Goal: Task Accomplishment & Management: Use online tool/utility

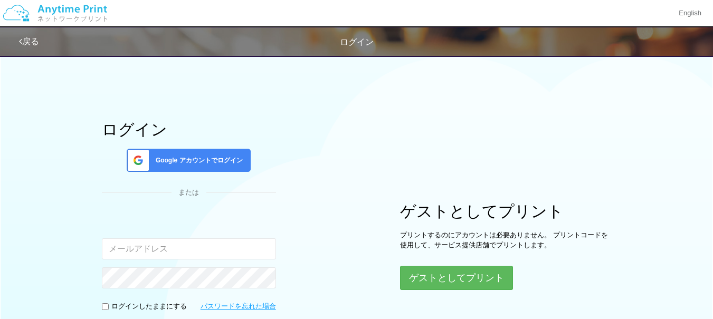
click at [229, 163] on span "Google アカウントでログイン" at bounding box center [197, 160] width 91 height 9
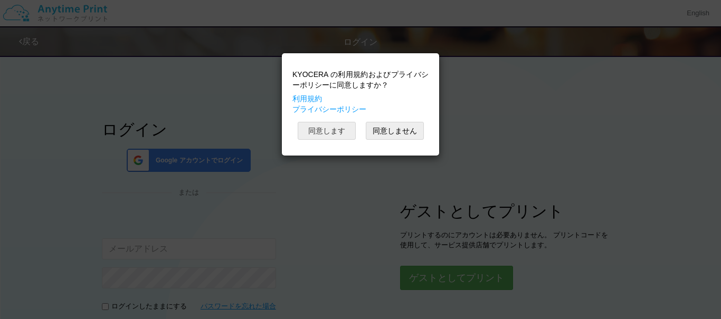
click at [328, 130] on button "同意します" at bounding box center [327, 131] width 58 height 18
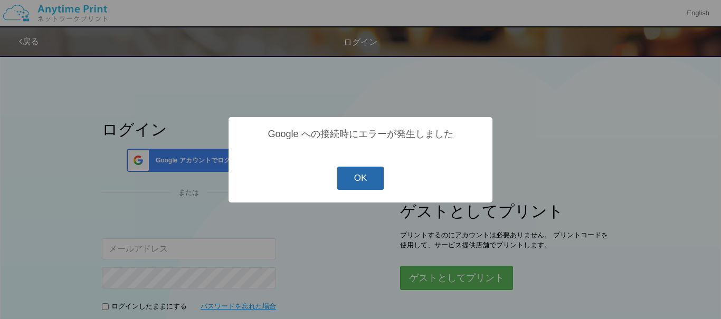
click at [374, 184] on button "OK" at bounding box center [360, 178] width 47 height 23
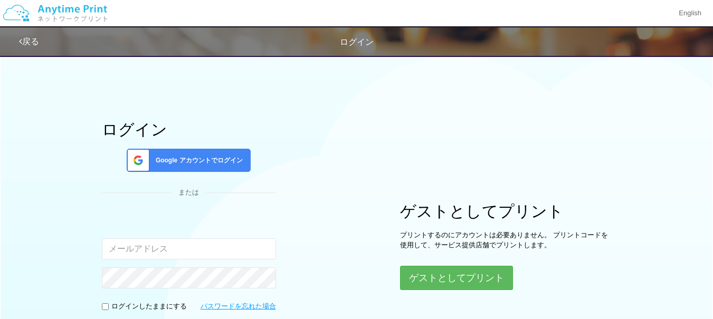
click at [237, 165] on div "Google アカウントでログイン" at bounding box center [189, 160] width 124 height 23
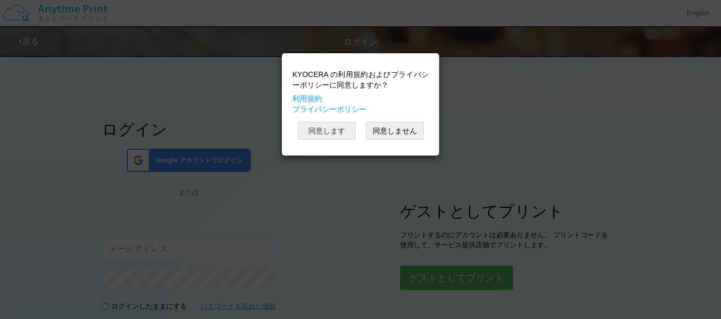
click at [320, 131] on button "同意します" at bounding box center [327, 131] width 58 height 18
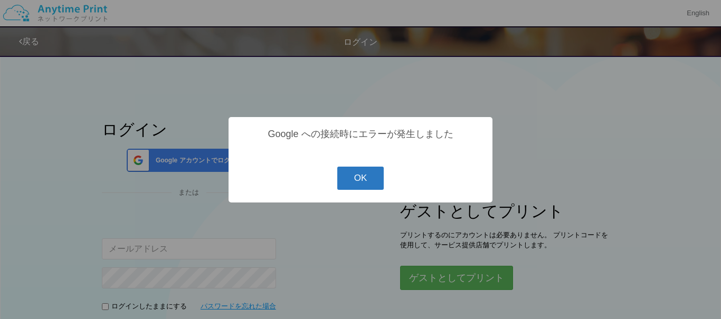
click at [364, 184] on button "OK" at bounding box center [360, 178] width 47 height 23
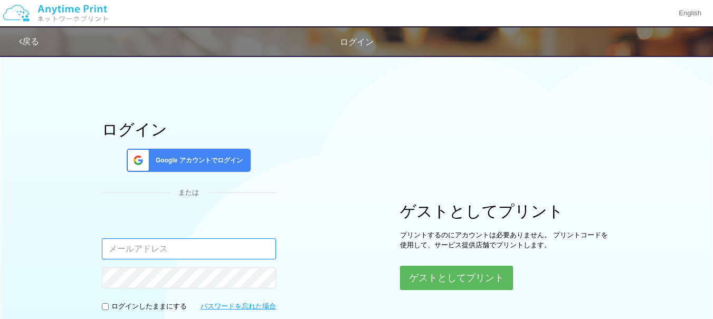
click at [254, 249] on input "email" at bounding box center [189, 249] width 174 height 21
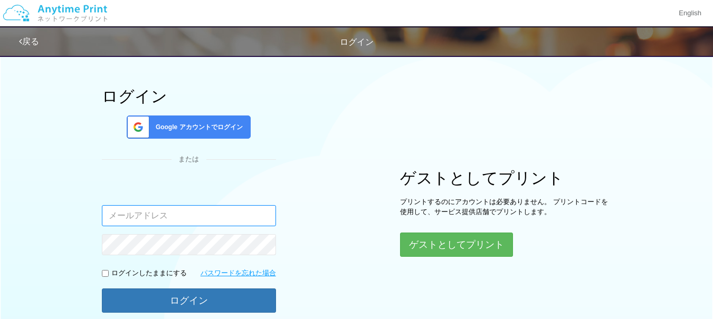
scroll to position [129, 0]
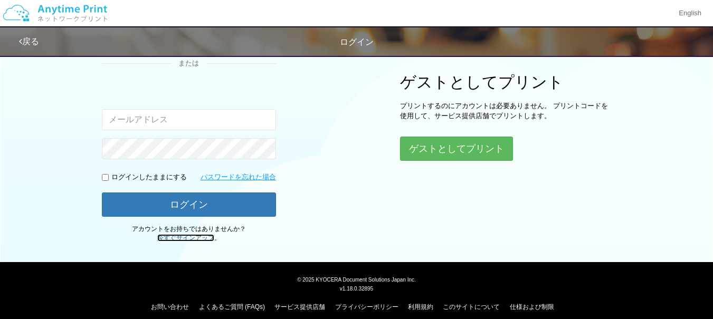
click at [206, 238] on link "今すぐサインアップ" at bounding box center [185, 237] width 57 height 7
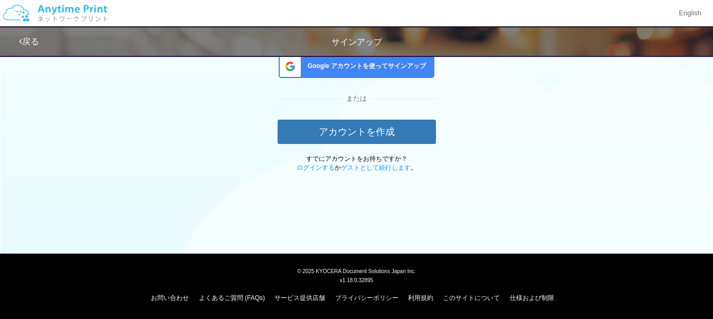
scroll to position [46, 0]
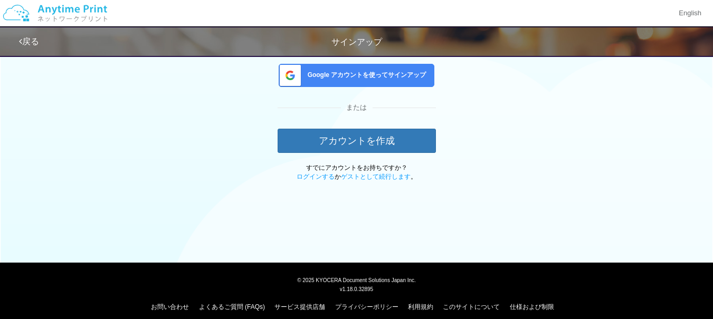
click at [372, 82] on div "Google アカウントを使ってサインアップ" at bounding box center [357, 75] width 156 height 23
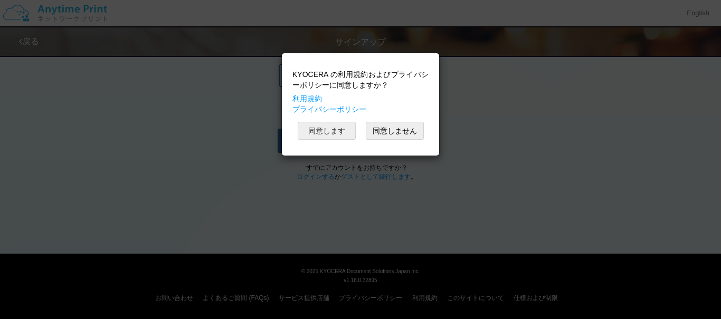
click at [331, 129] on button "同意します" at bounding box center [327, 131] width 58 height 18
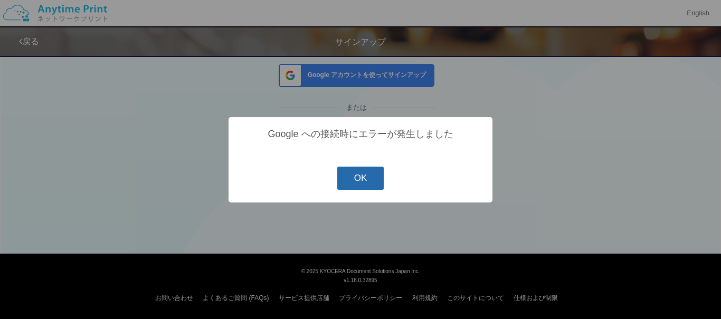
click at [376, 183] on button "OK" at bounding box center [360, 178] width 47 height 23
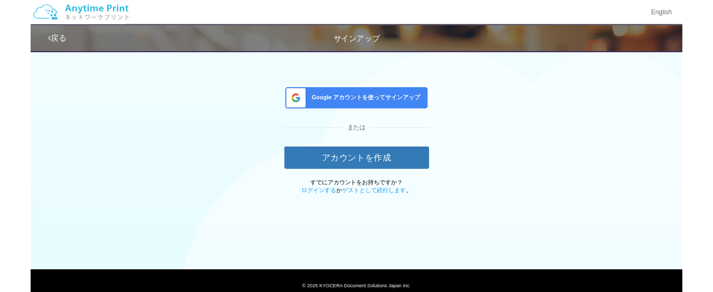
scroll to position [0, 0]
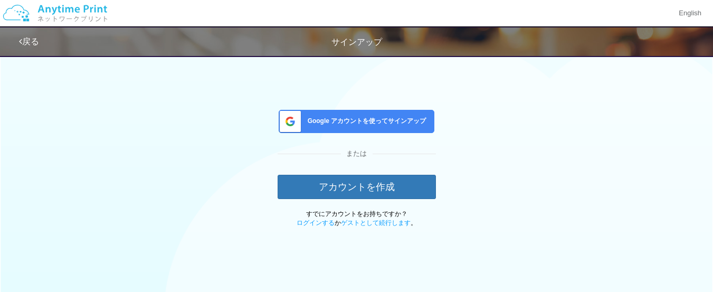
click at [389, 122] on span "Google アカウントを使ってサインアップ" at bounding box center [365, 121] width 123 height 9
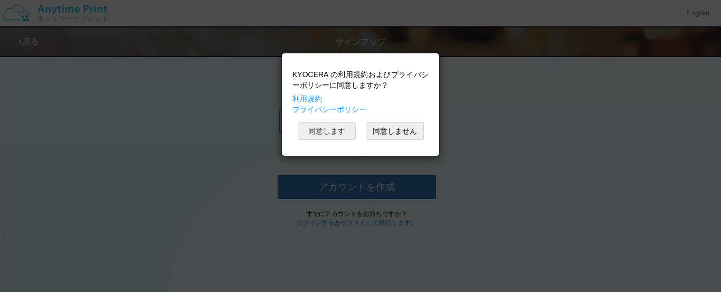
click at [341, 132] on button "同意します" at bounding box center [327, 131] width 58 height 18
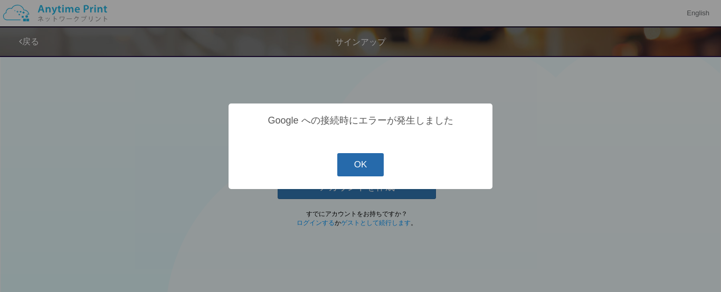
click at [371, 163] on button "OK" at bounding box center [360, 164] width 47 height 23
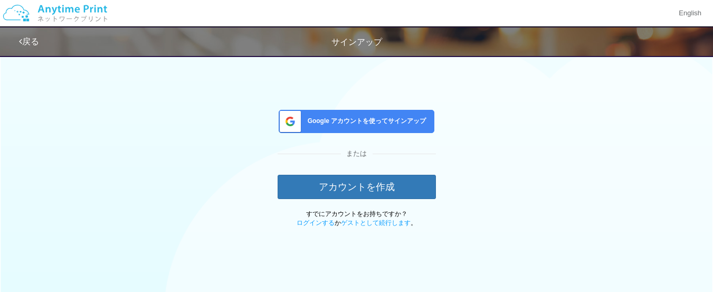
click at [96, 12] on img at bounding box center [55, 13] width 112 height 37
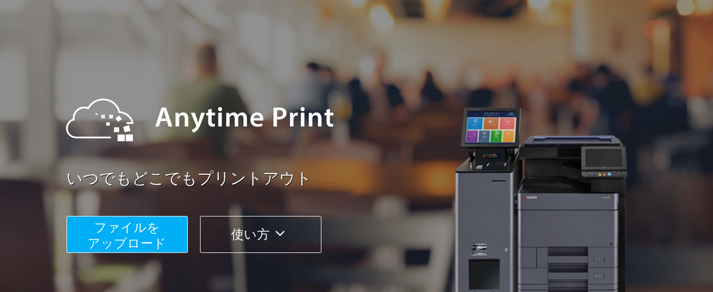
scroll to position [36, 0]
click at [177, 237] on button "ファイルを ​​アップロード" at bounding box center [127, 234] width 121 height 37
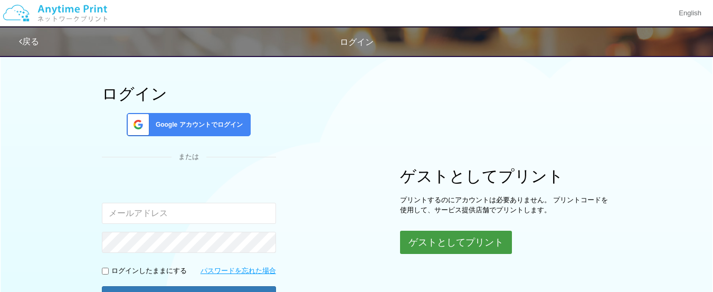
click at [478, 247] on button "ゲストとしてプリント" at bounding box center [456, 242] width 112 height 23
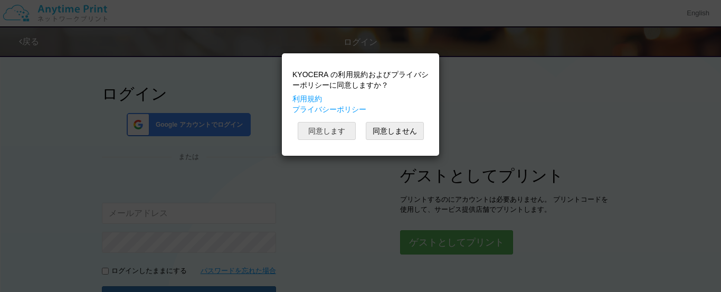
click at [341, 135] on button "同意します" at bounding box center [327, 131] width 58 height 18
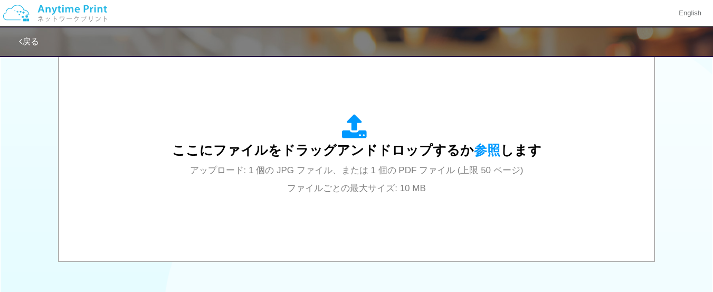
scroll to position [353, 0]
click at [481, 154] on span "参照" at bounding box center [487, 149] width 26 height 15
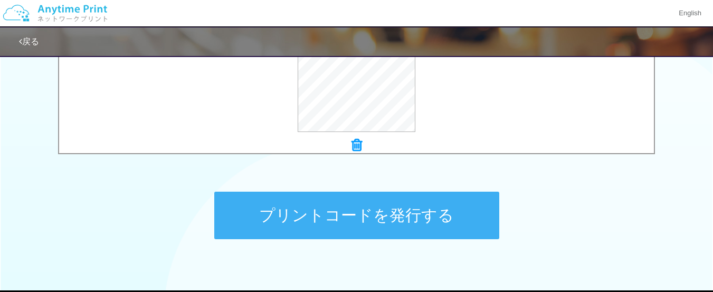
scroll to position [458, 0]
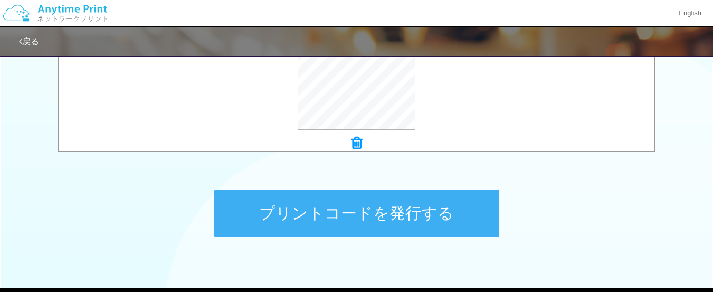
click at [335, 206] on button "プリントコードを発行する" at bounding box center [356, 214] width 285 height 48
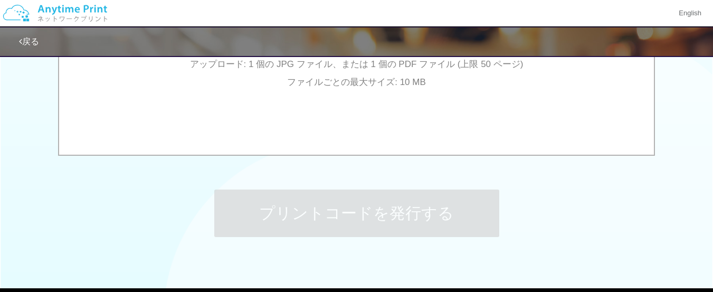
scroll to position [0, 0]
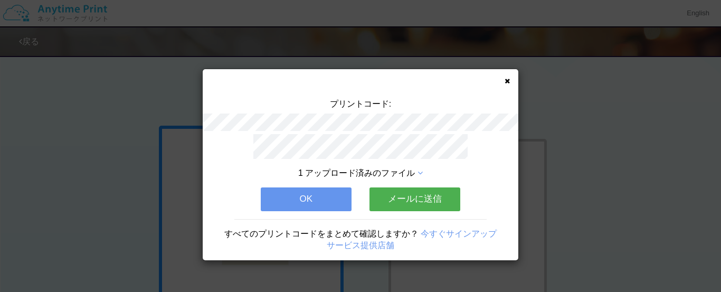
click at [398, 197] on button "メールに送信" at bounding box center [415, 198] width 91 height 23
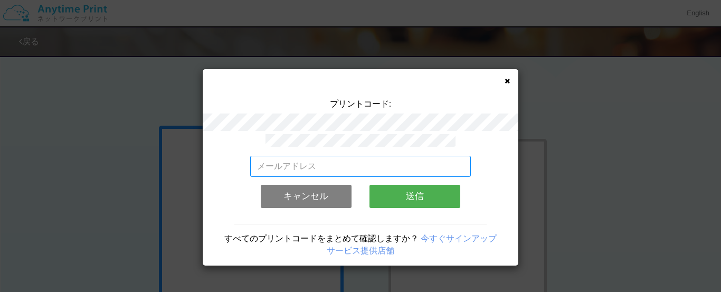
click at [334, 165] on input "email" at bounding box center [360, 166] width 221 height 21
click at [386, 166] on input "[EMAIL_ADDRESS][DOMAIN_NAME]" at bounding box center [360, 166] width 221 height 21
click at [404, 162] on input "[EMAIL_ADDRESS][DOMAIN_NAME]" at bounding box center [360, 166] width 221 height 21
type input "[EMAIL_ADDRESS][DOMAIN_NAME]"
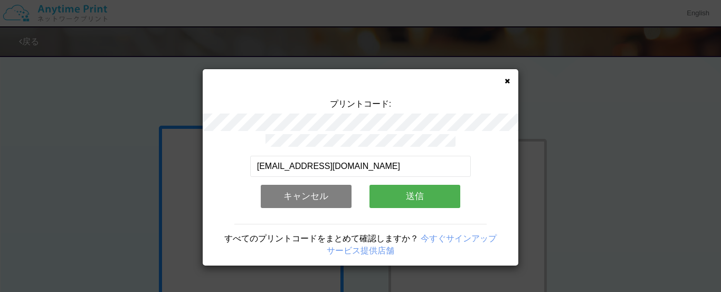
click at [422, 195] on button "送信" at bounding box center [415, 196] width 91 height 23
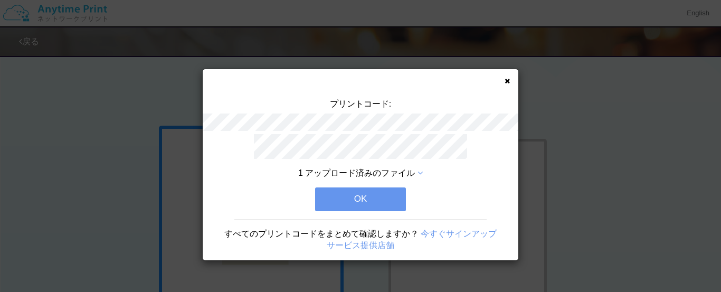
click at [386, 197] on button "OK" at bounding box center [360, 198] width 91 height 23
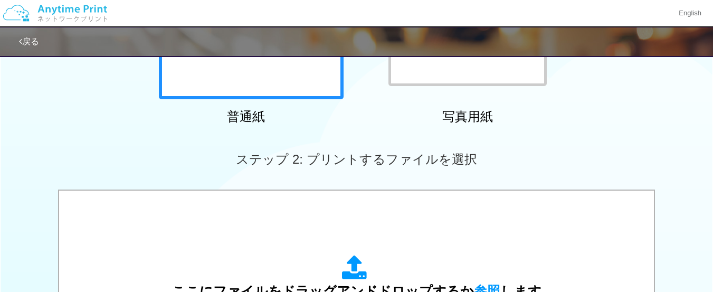
scroll to position [370, 0]
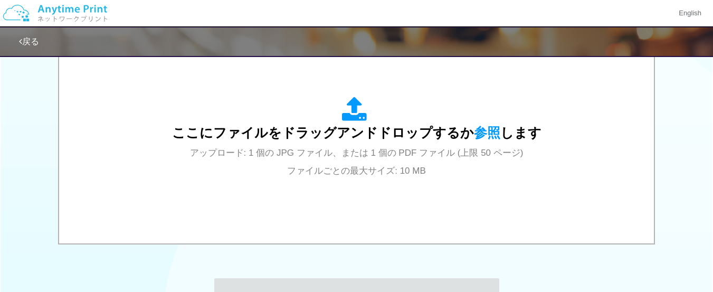
click at [484, 136] on span "参照" at bounding box center [487, 132] width 26 height 15
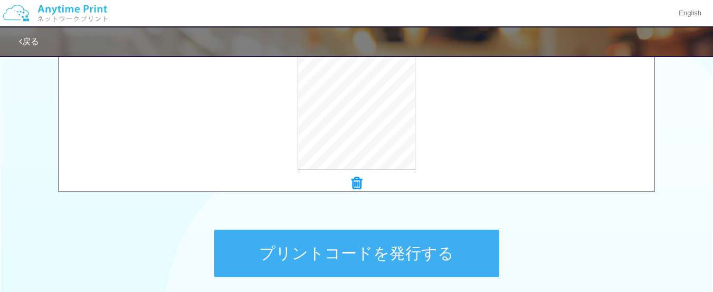
scroll to position [511, 0]
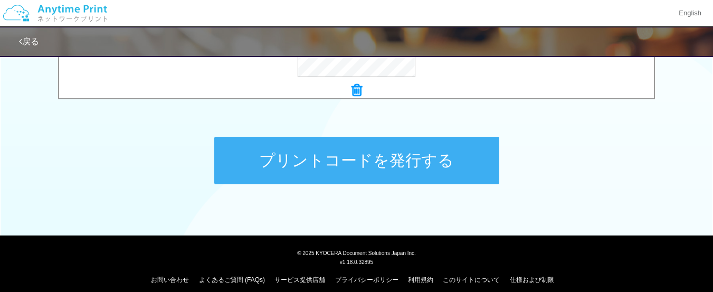
click at [328, 149] on button "プリントコードを発行する" at bounding box center [356, 161] width 285 height 48
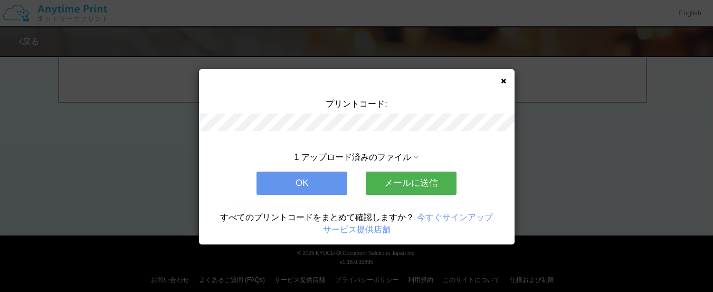
scroll to position [0, 0]
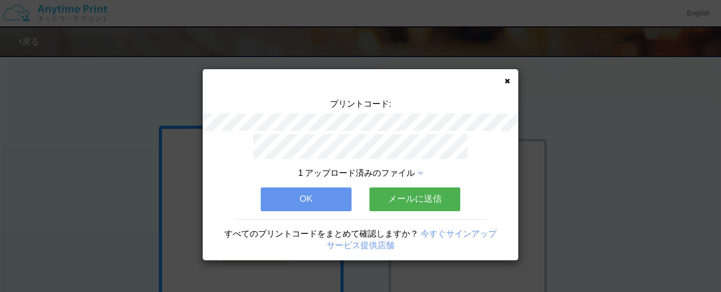
click at [385, 192] on button "メールに送信" at bounding box center [415, 198] width 91 height 23
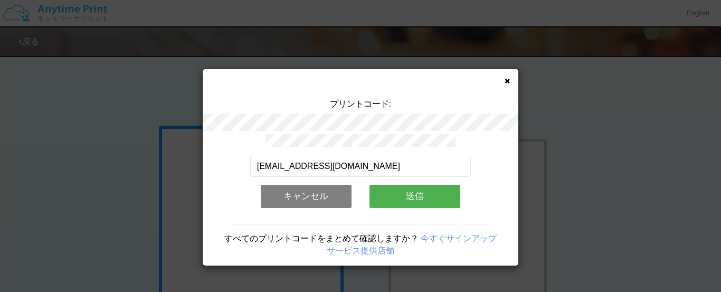
click at [386, 187] on button "送信" at bounding box center [415, 196] width 91 height 23
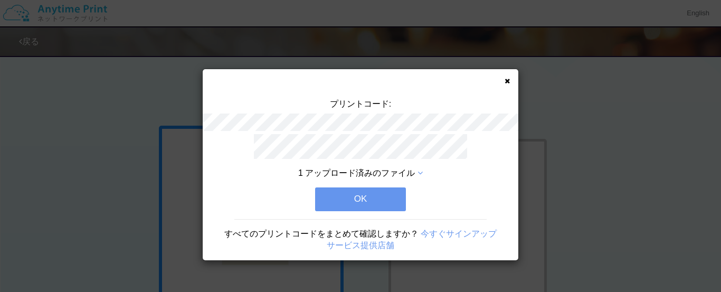
click at [382, 191] on button "OK" at bounding box center [360, 198] width 91 height 23
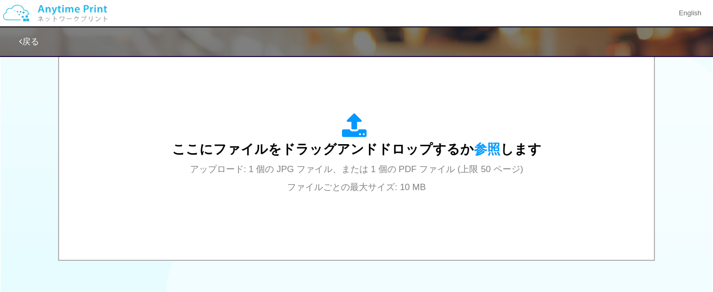
scroll to position [353, 0]
click at [474, 145] on span "参照" at bounding box center [487, 149] width 26 height 15
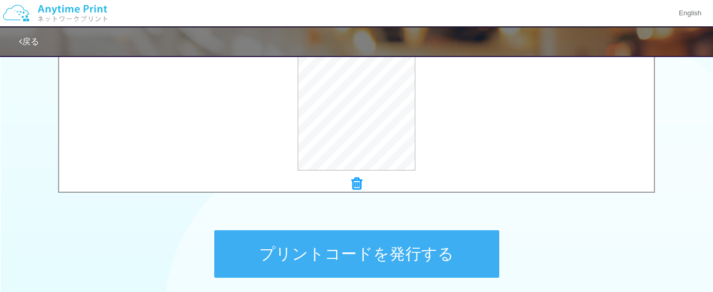
scroll to position [511, 0]
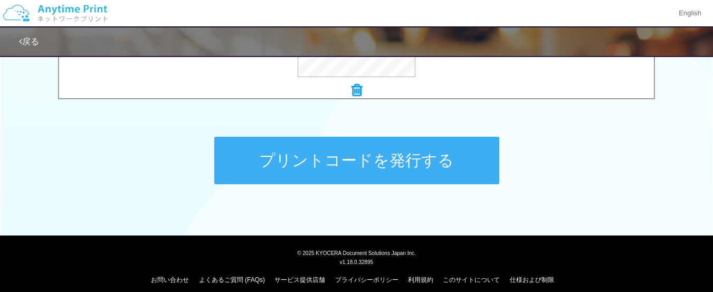
click at [308, 151] on button "プリントコードを発行する" at bounding box center [356, 161] width 285 height 48
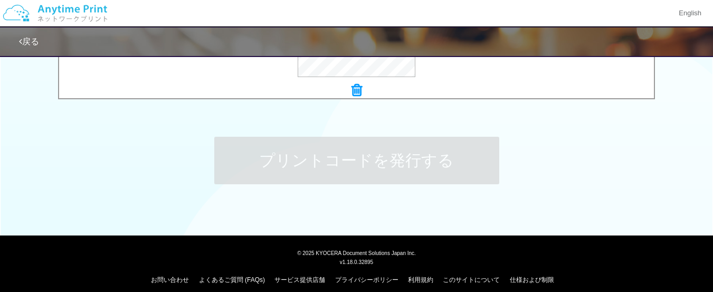
scroll to position [0, 0]
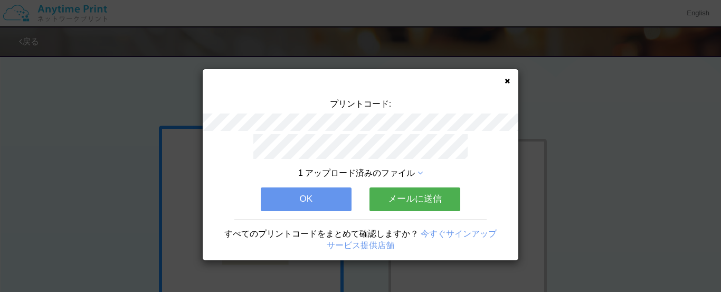
click at [394, 192] on button "メールに送信" at bounding box center [415, 198] width 91 height 23
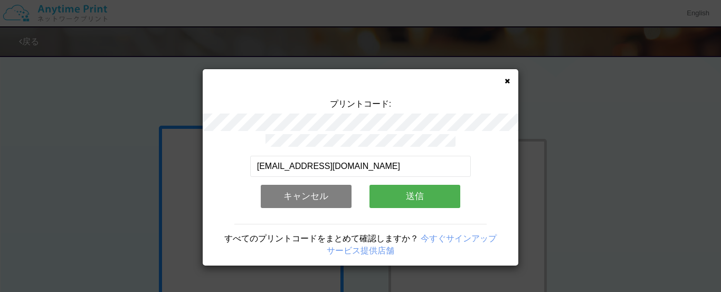
click at [394, 192] on button "送信" at bounding box center [415, 196] width 91 height 23
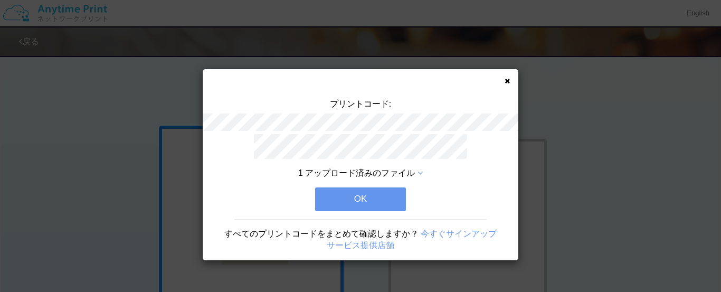
click at [394, 192] on button "OK" at bounding box center [360, 198] width 91 height 23
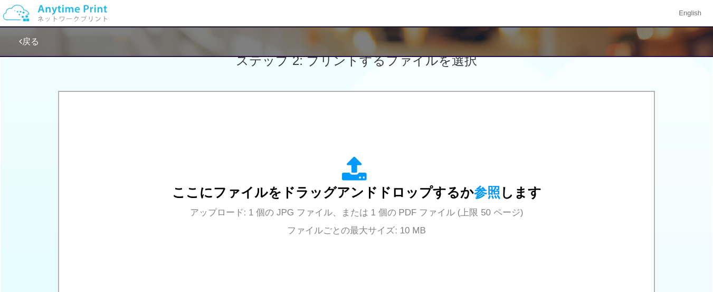
scroll to position [353, 0]
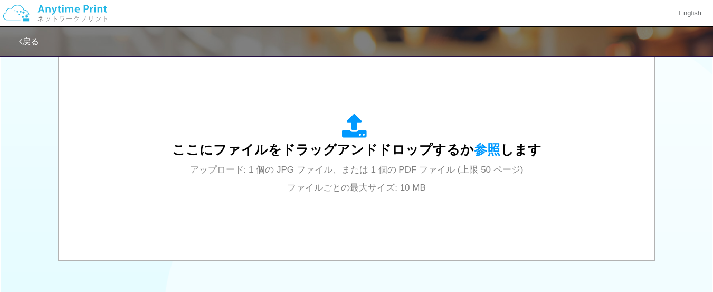
click at [474, 146] on span "参照" at bounding box center [487, 149] width 26 height 15
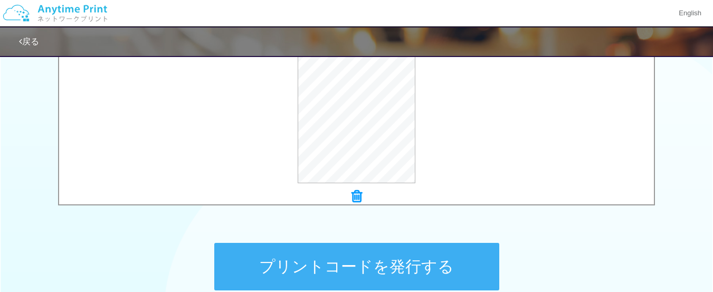
scroll to position [405, 0]
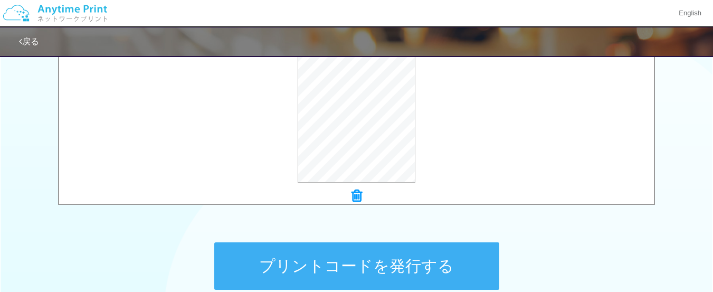
click at [366, 257] on button "プリントコードを発行する" at bounding box center [356, 266] width 285 height 48
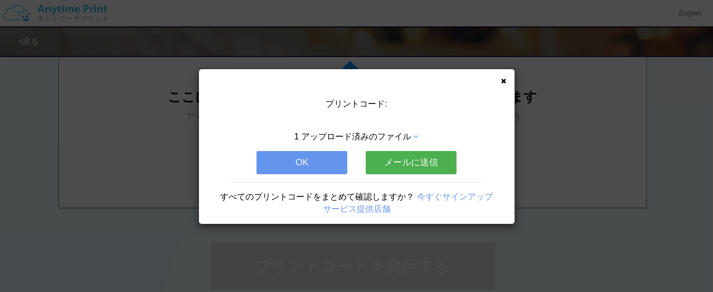
scroll to position [0, 0]
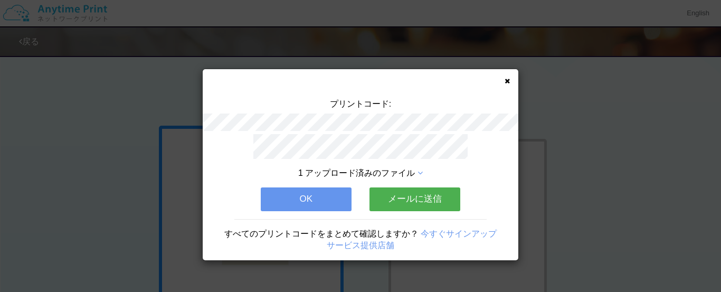
click at [413, 194] on button "メールに送信" at bounding box center [415, 198] width 91 height 23
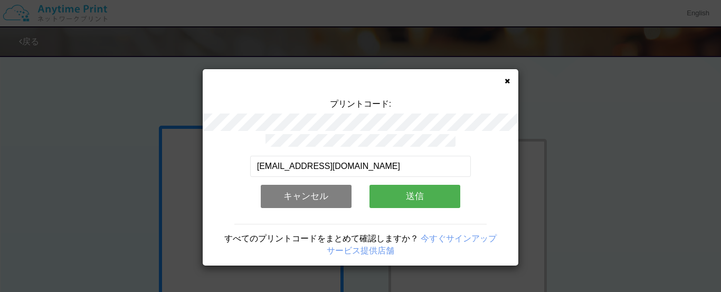
click at [413, 194] on button "送信" at bounding box center [415, 196] width 91 height 23
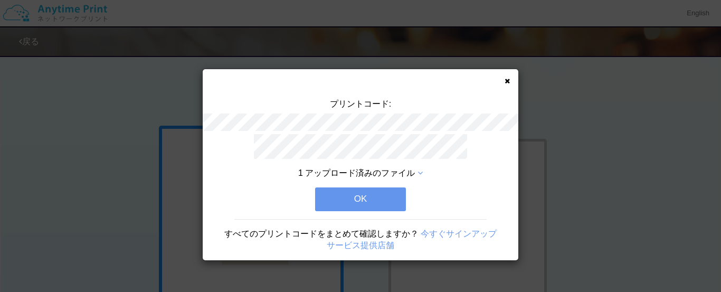
click at [395, 190] on button "OK" at bounding box center [360, 198] width 91 height 23
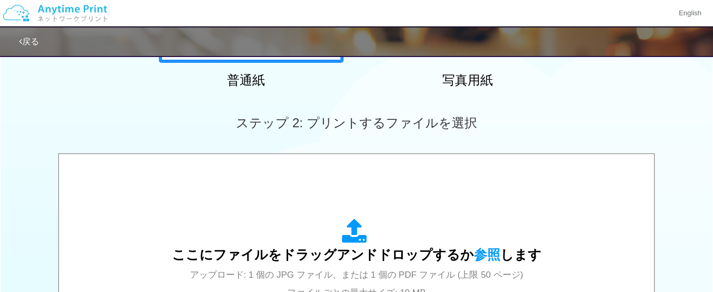
scroll to position [247, 0]
click at [477, 252] on span "参照" at bounding box center [487, 255] width 26 height 15
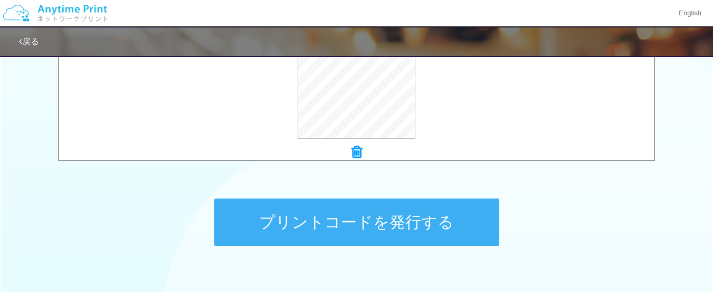
scroll to position [511, 0]
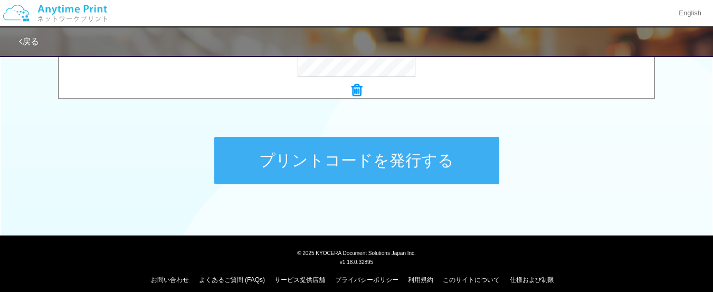
click at [395, 150] on button "プリントコードを発行する" at bounding box center [356, 161] width 285 height 48
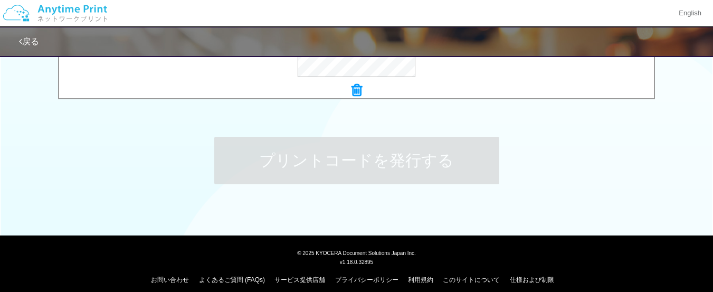
scroll to position [0, 0]
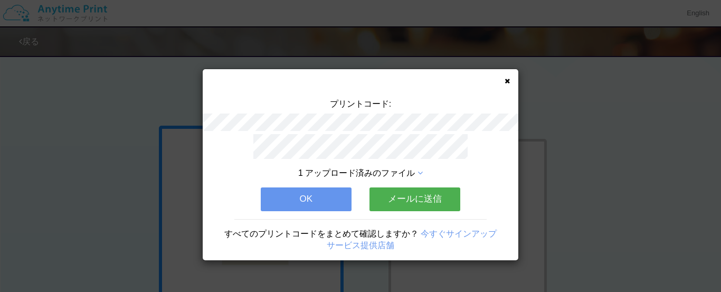
click at [421, 189] on button "メールに送信" at bounding box center [415, 198] width 91 height 23
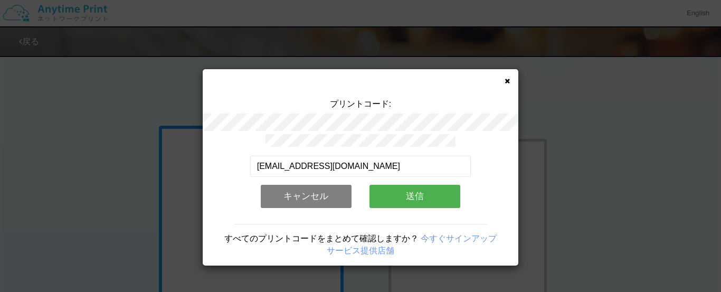
click at [417, 195] on button "送信" at bounding box center [415, 196] width 91 height 23
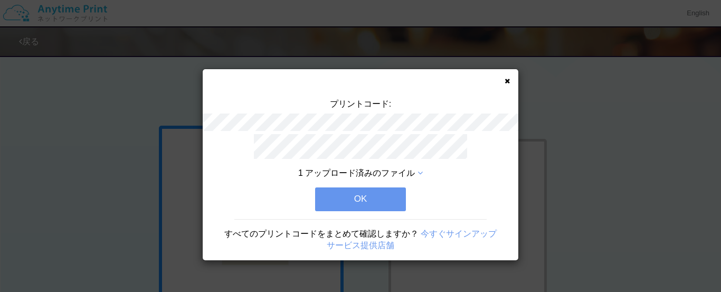
click at [377, 190] on button "OK" at bounding box center [360, 198] width 91 height 23
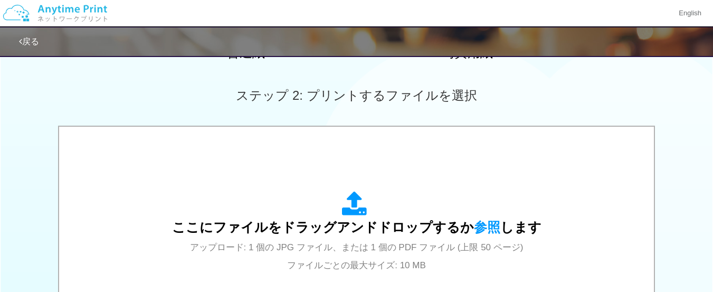
scroll to position [422, 0]
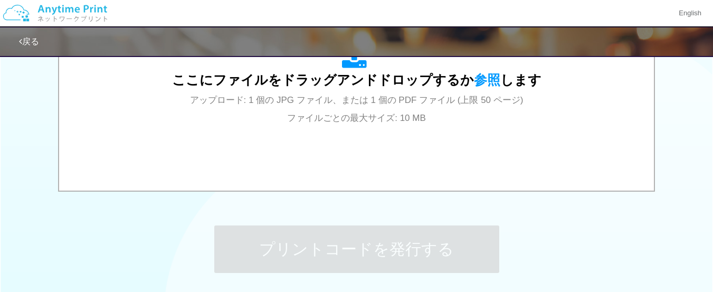
click at [498, 72] on span "ここにファイルをドラッグアンドドロップするか 参照 します" at bounding box center [357, 79] width 370 height 15
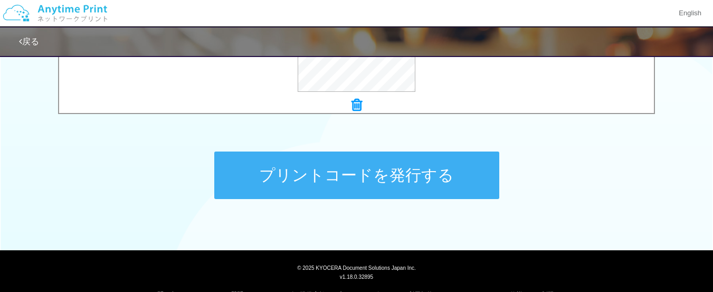
scroll to position [511, 0]
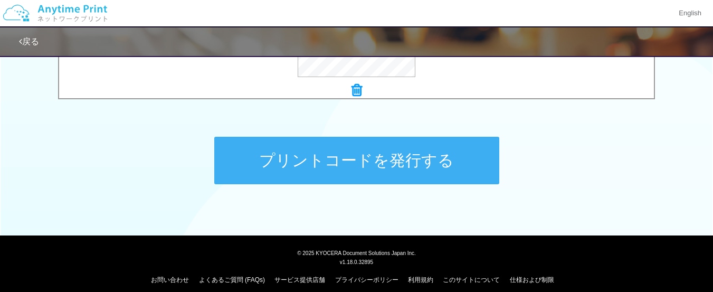
click at [350, 150] on button "プリントコードを発行する" at bounding box center [356, 161] width 285 height 48
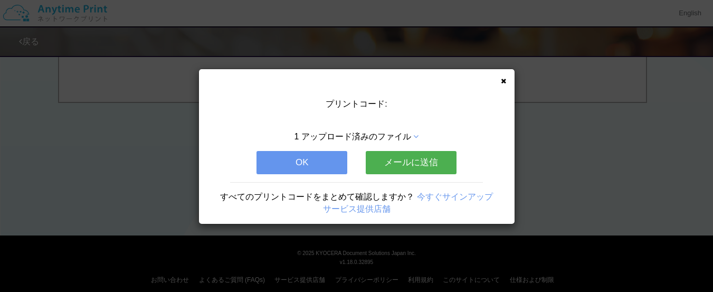
scroll to position [0, 0]
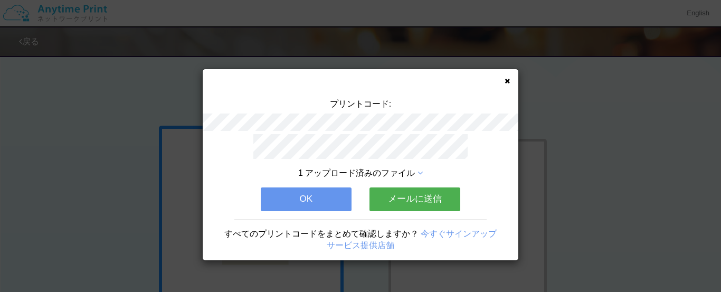
click at [409, 193] on button "メールに送信" at bounding box center [415, 198] width 91 height 23
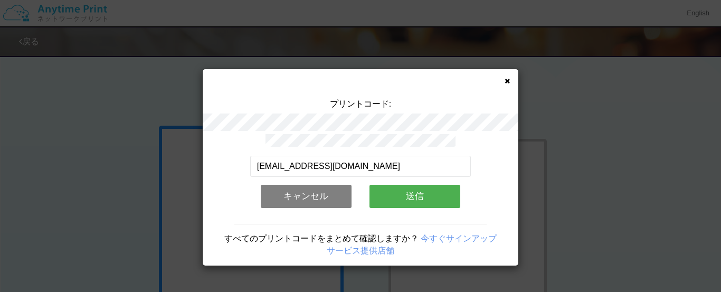
click at [409, 193] on button "送信" at bounding box center [415, 196] width 91 height 23
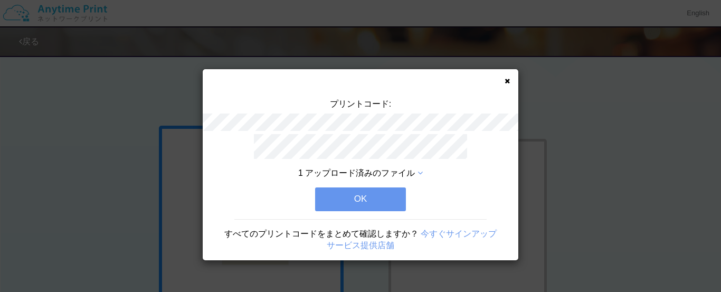
click at [394, 192] on button "OK" at bounding box center [360, 198] width 91 height 23
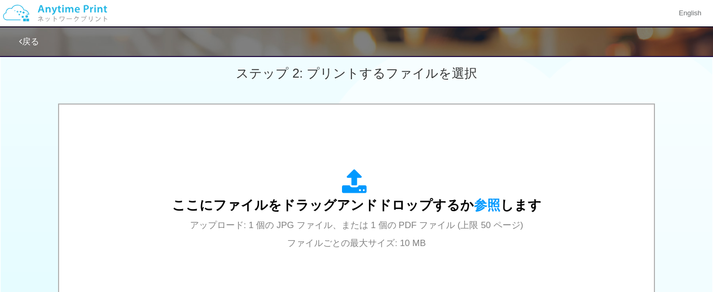
scroll to position [106, 0]
